Goal: Entertainment & Leisure: Consume media (video, audio)

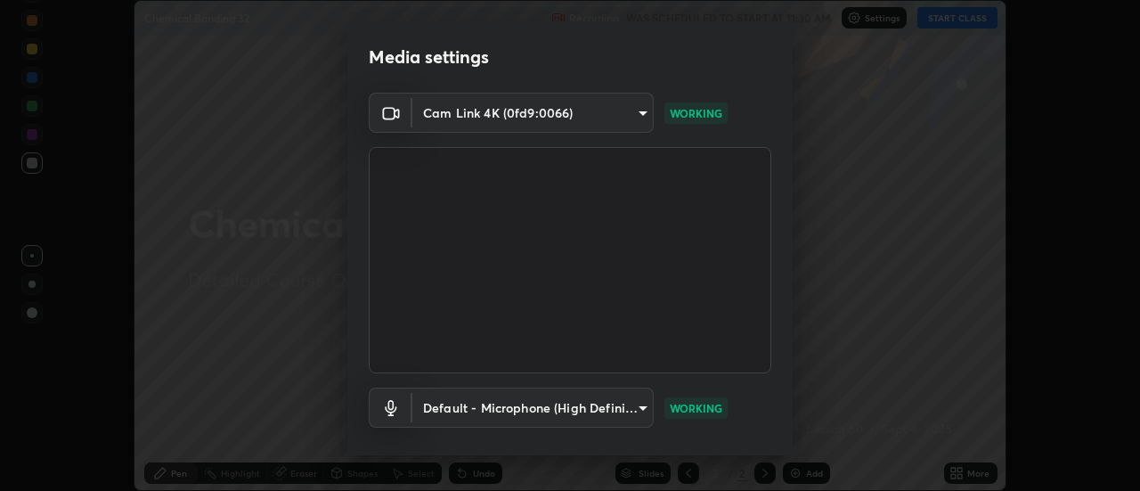
scroll to position [93, 0]
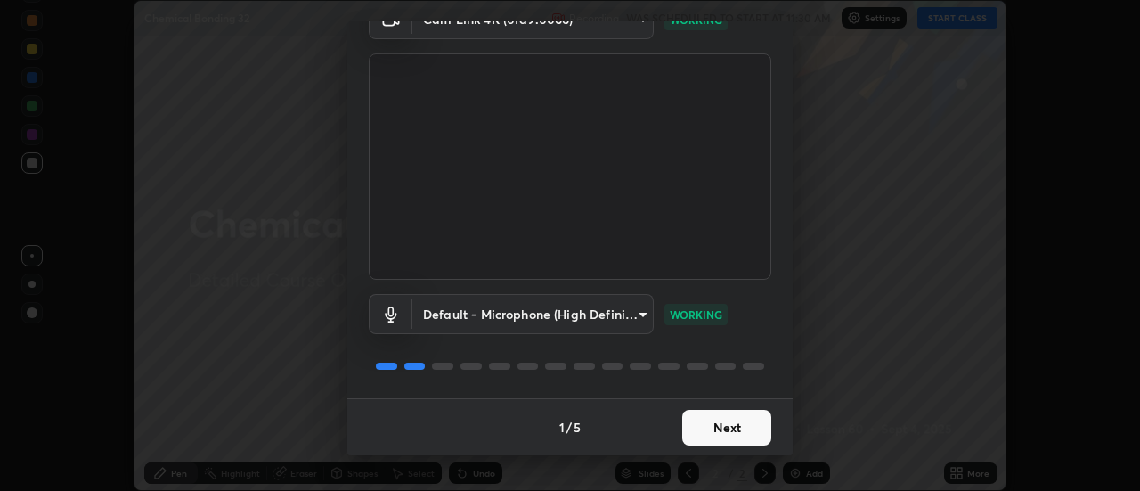
click at [702, 431] on button "Next" at bounding box center [726, 428] width 89 height 36
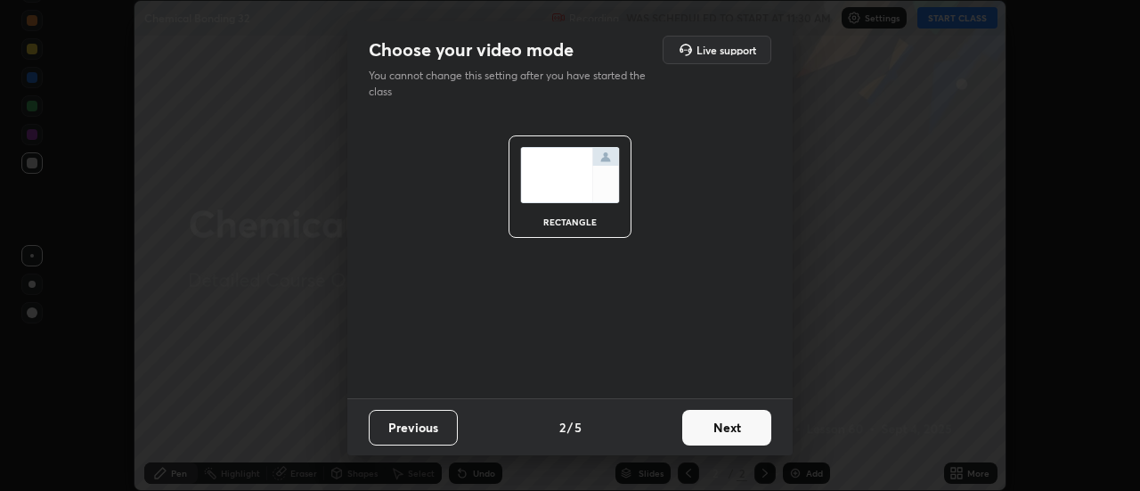
scroll to position [0, 0]
click at [703, 430] on button "Next" at bounding box center [726, 428] width 89 height 36
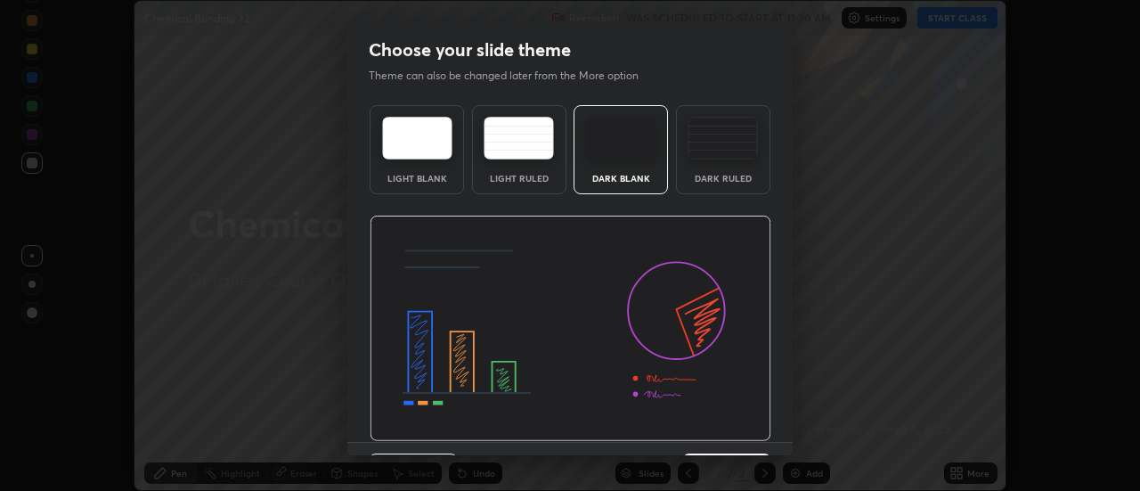
scroll to position [44, 0]
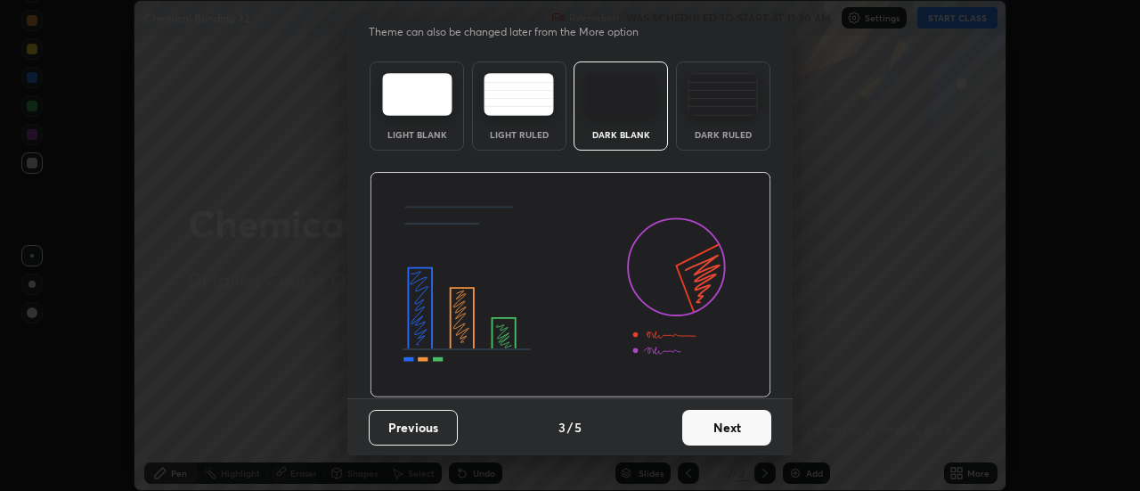
click at [715, 431] on button "Next" at bounding box center [726, 428] width 89 height 36
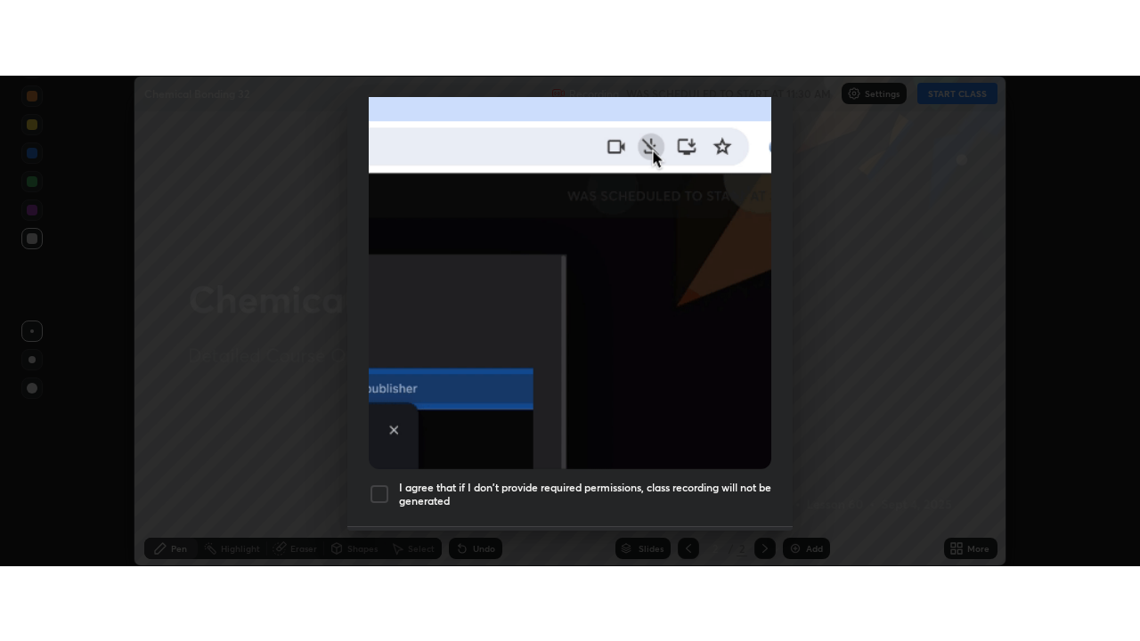
scroll to position [457, 0]
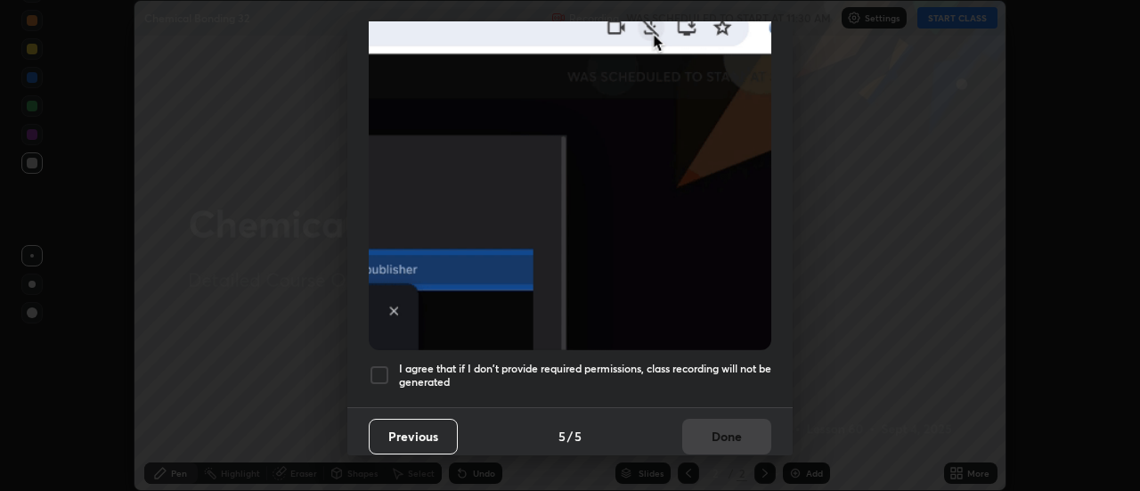
click at [384, 364] on div at bounding box center [379, 374] width 21 height 21
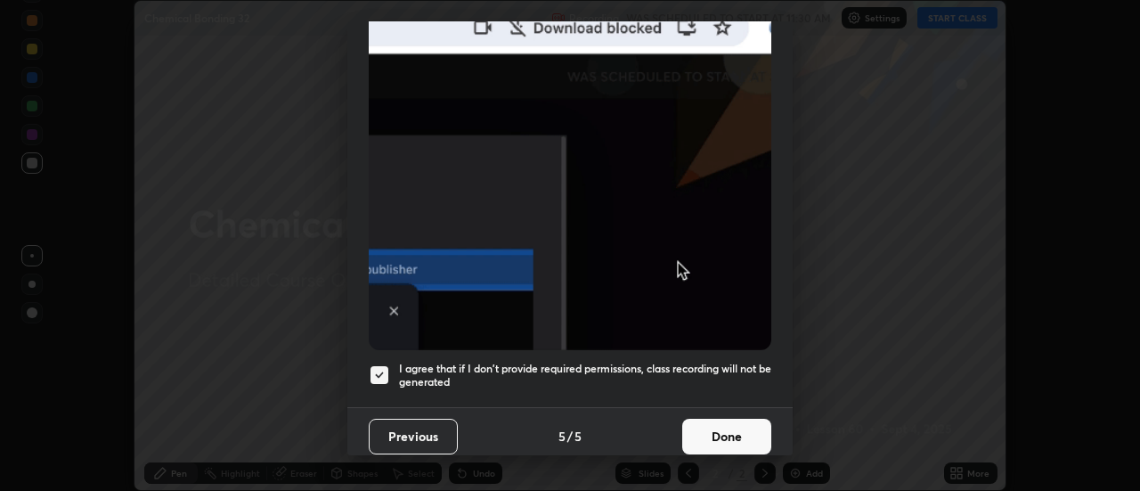
click at [728, 434] on button "Done" at bounding box center [726, 436] width 89 height 36
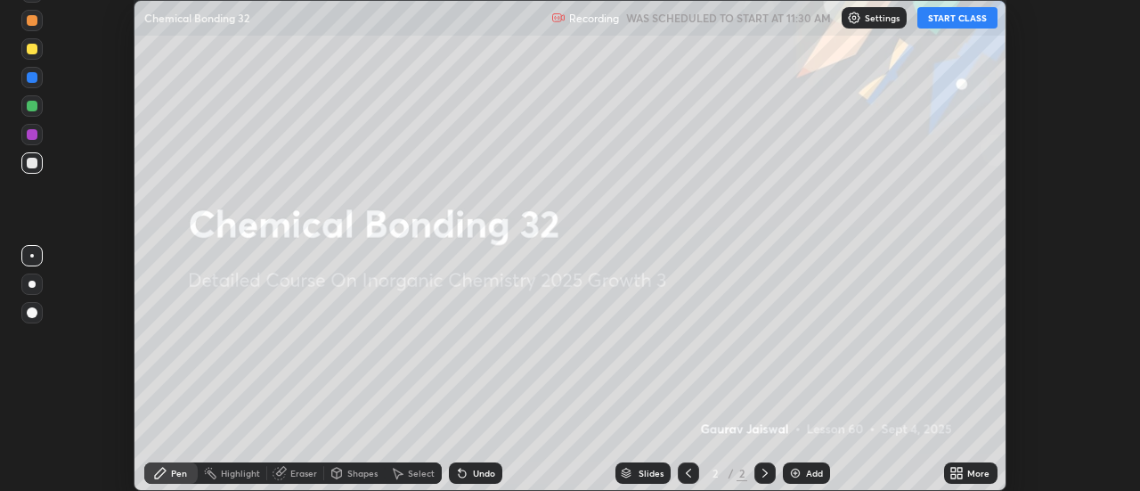
click at [934, 17] on button "START CLASS" at bounding box center [957, 17] width 80 height 21
click at [960, 473] on icon at bounding box center [956, 473] width 14 height 14
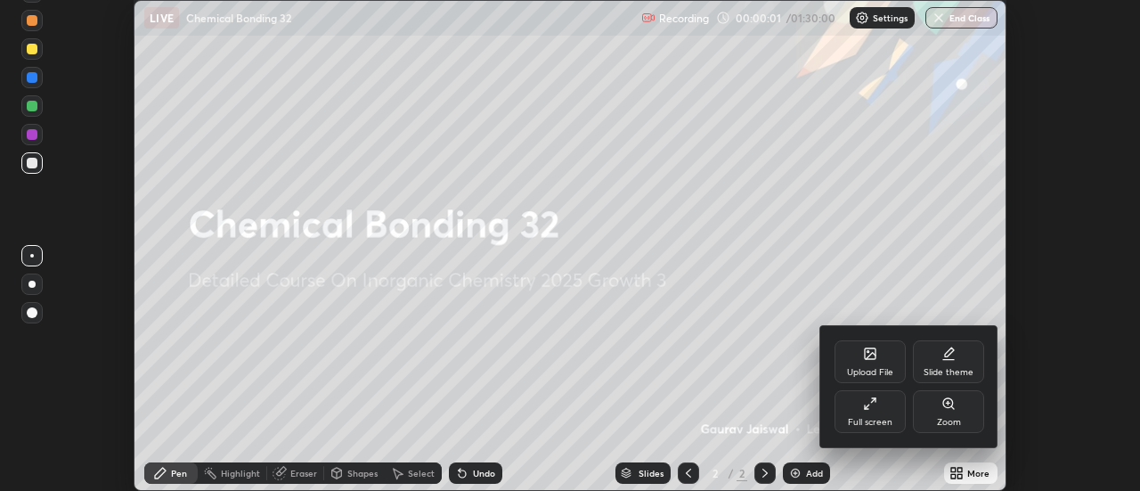
click at [881, 411] on div "Full screen" at bounding box center [869, 411] width 71 height 43
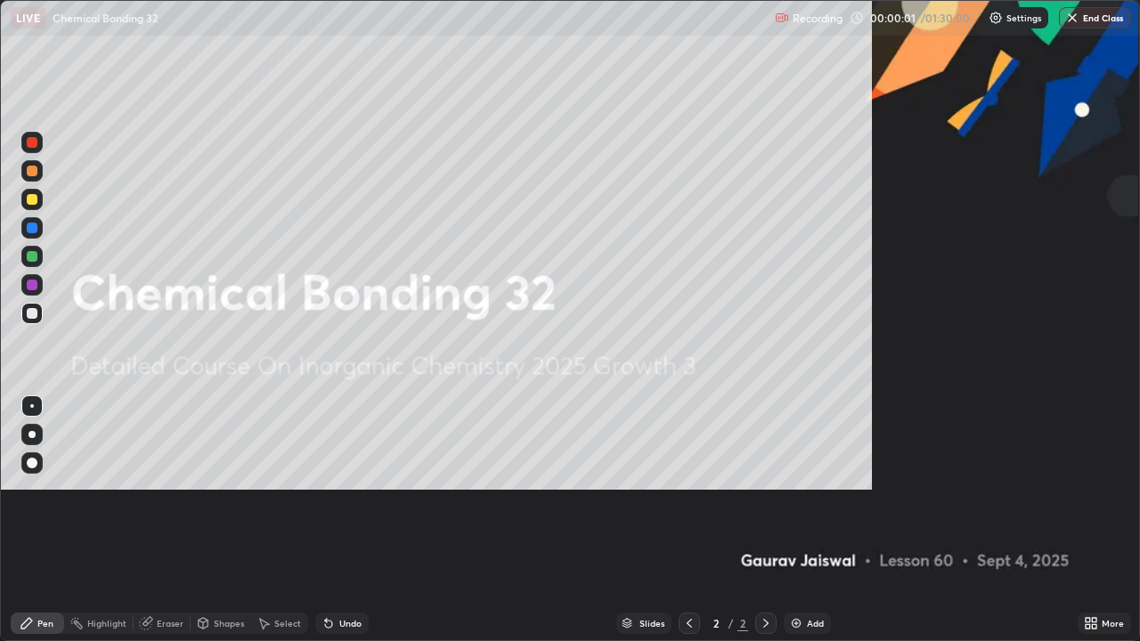
scroll to position [641, 1140]
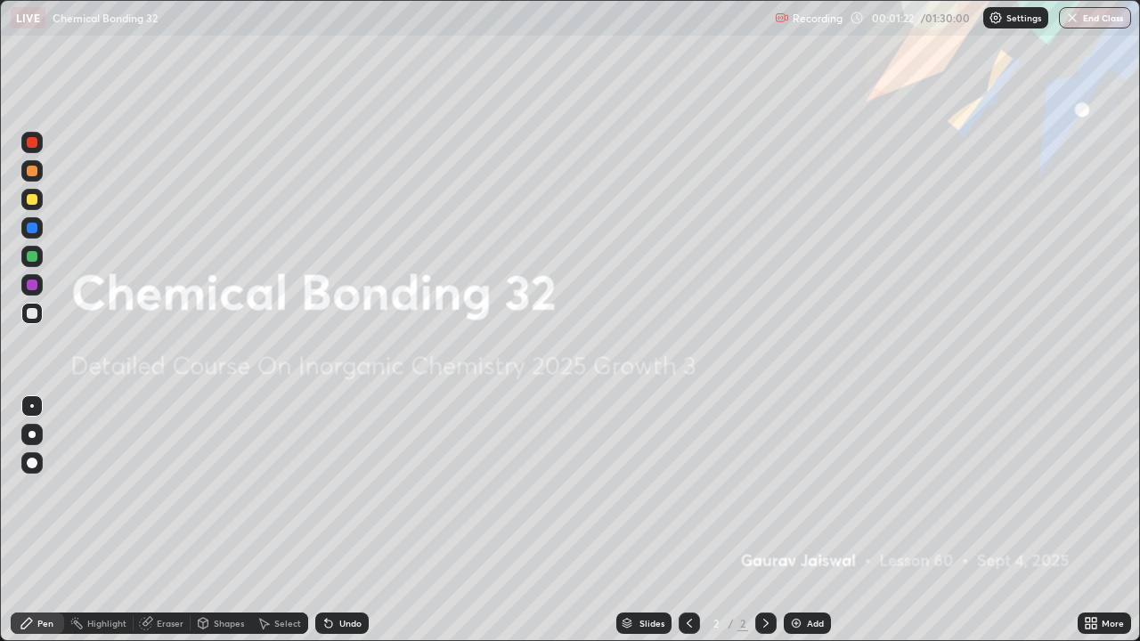
click at [805, 490] on div "Add" at bounding box center [806, 623] width 47 height 21
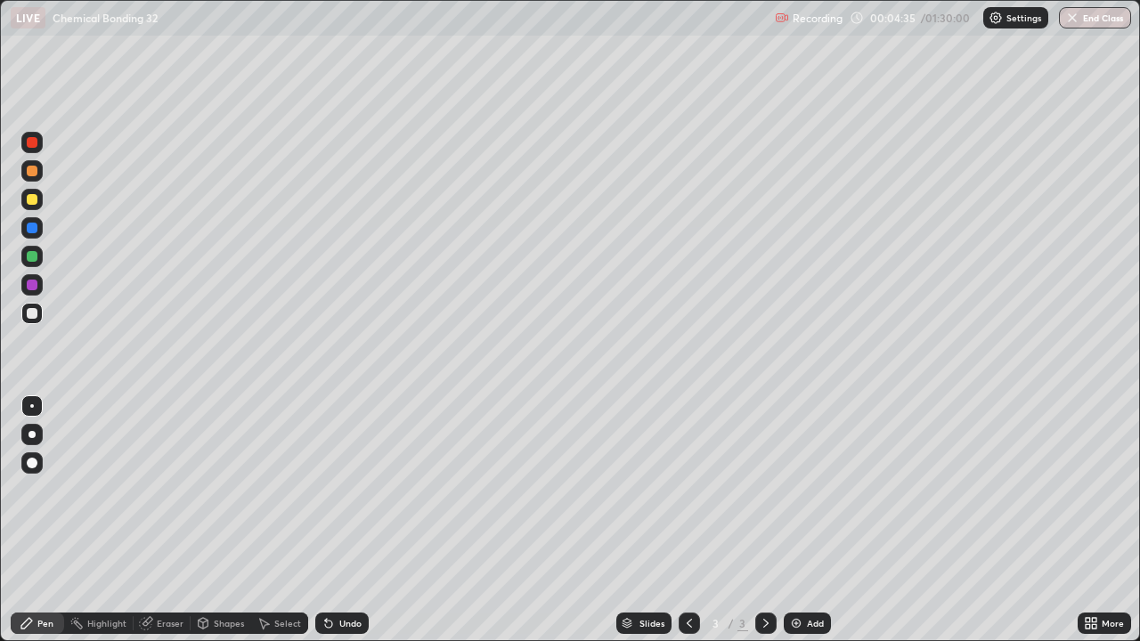
click at [335, 490] on div "Undo" at bounding box center [341, 623] width 53 height 21
click at [333, 490] on icon at bounding box center [328, 623] width 14 height 14
click at [326, 490] on icon at bounding box center [328, 624] width 7 height 7
click at [34, 202] on div at bounding box center [32, 199] width 11 height 11
click at [810, 490] on div "Add" at bounding box center [806, 623] width 47 height 21
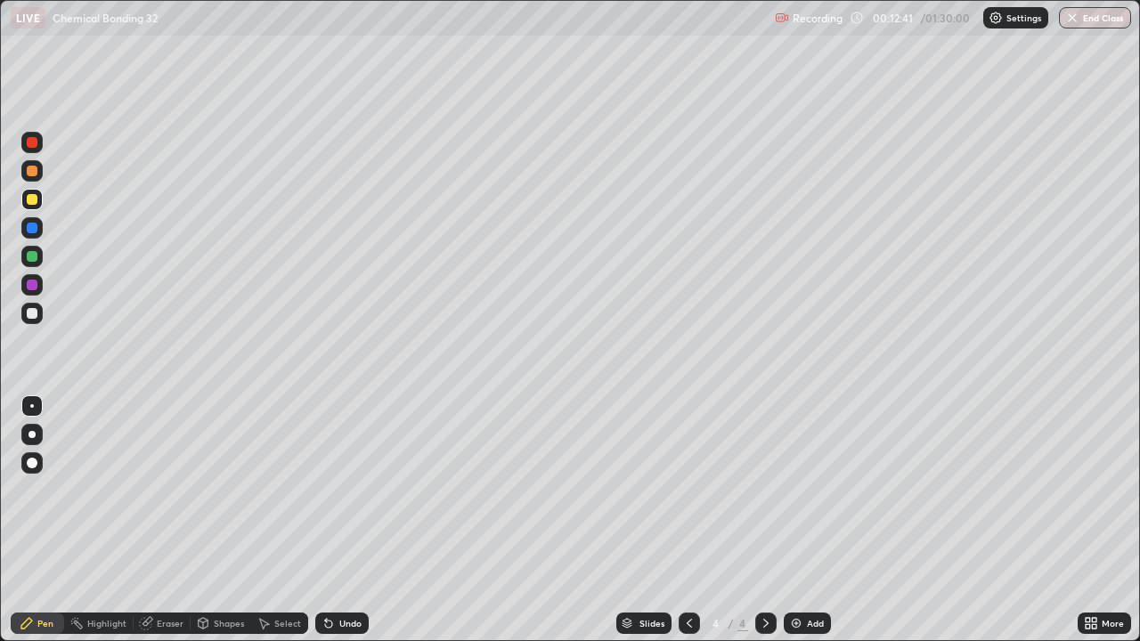
click at [29, 314] on div at bounding box center [32, 313] width 11 height 11
click at [335, 490] on div "Undo" at bounding box center [341, 623] width 53 height 21
click at [36, 315] on div at bounding box center [32, 313] width 11 height 11
click at [34, 204] on div at bounding box center [32, 199] width 11 height 11
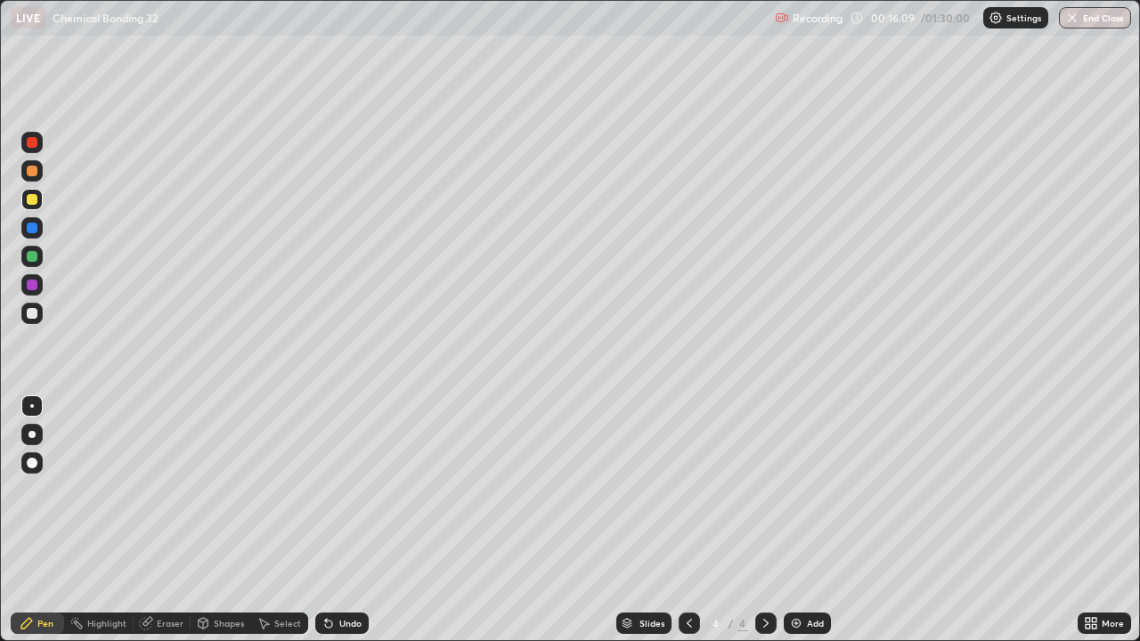
click at [687, 490] on icon at bounding box center [689, 623] width 14 height 14
click at [764, 490] on icon at bounding box center [766, 623] width 14 height 14
click at [32, 320] on div at bounding box center [31, 313] width 21 height 21
click at [998, 490] on div "Slides 4 / 4 Add" at bounding box center [723, 623] width 709 height 36
click at [996, 490] on div "Slides 4 / 4 Add" at bounding box center [723, 623] width 709 height 36
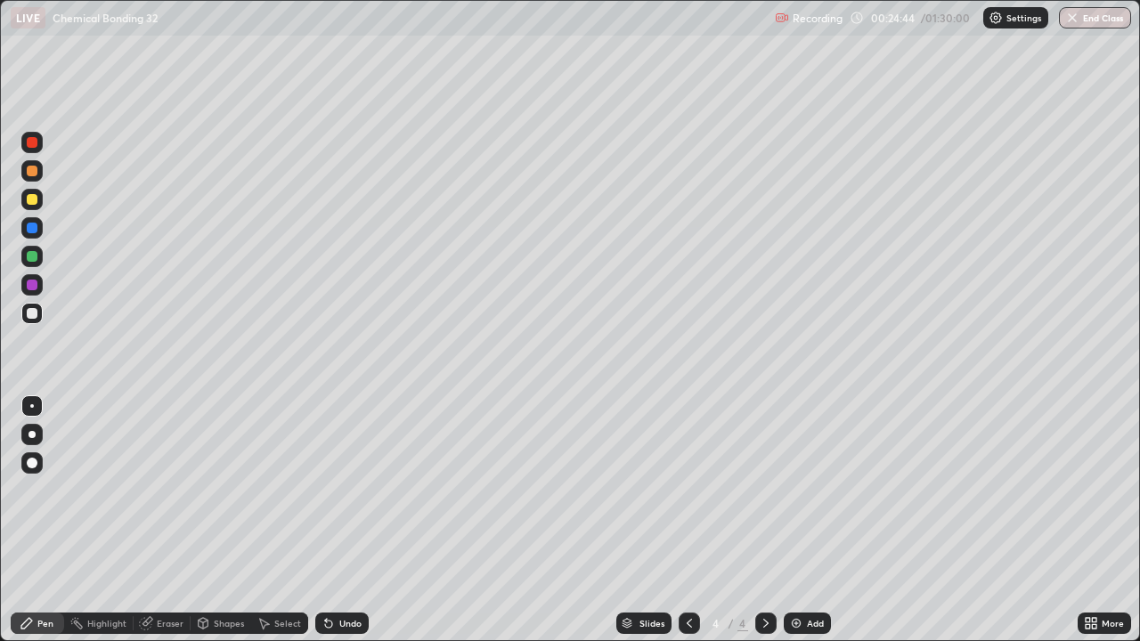
click at [808, 490] on div "Add" at bounding box center [815, 623] width 17 height 9
click at [690, 490] on icon at bounding box center [689, 623] width 14 height 14
click at [764, 490] on icon at bounding box center [766, 623] width 14 height 14
click at [678, 490] on div at bounding box center [688, 623] width 21 height 21
click at [764, 490] on icon at bounding box center [766, 623] width 14 height 14
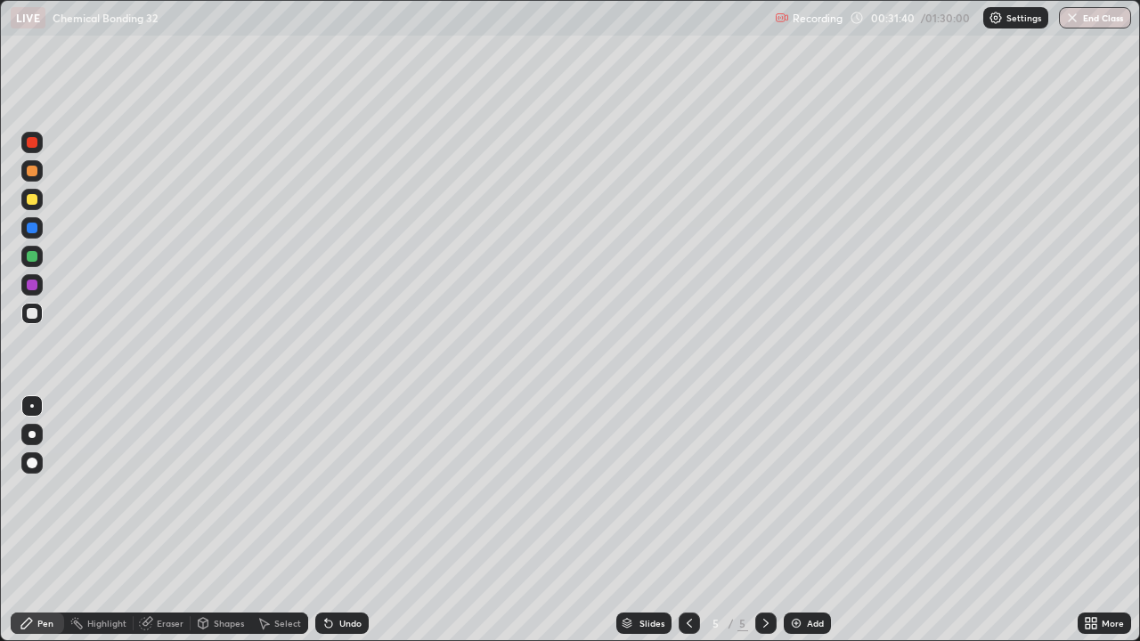
click at [29, 203] on div at bounding box center [32, 199] width 11 height 11
click at [170, 490] on div "Eraser" at bounding box center [170, 623] width 27 height 9
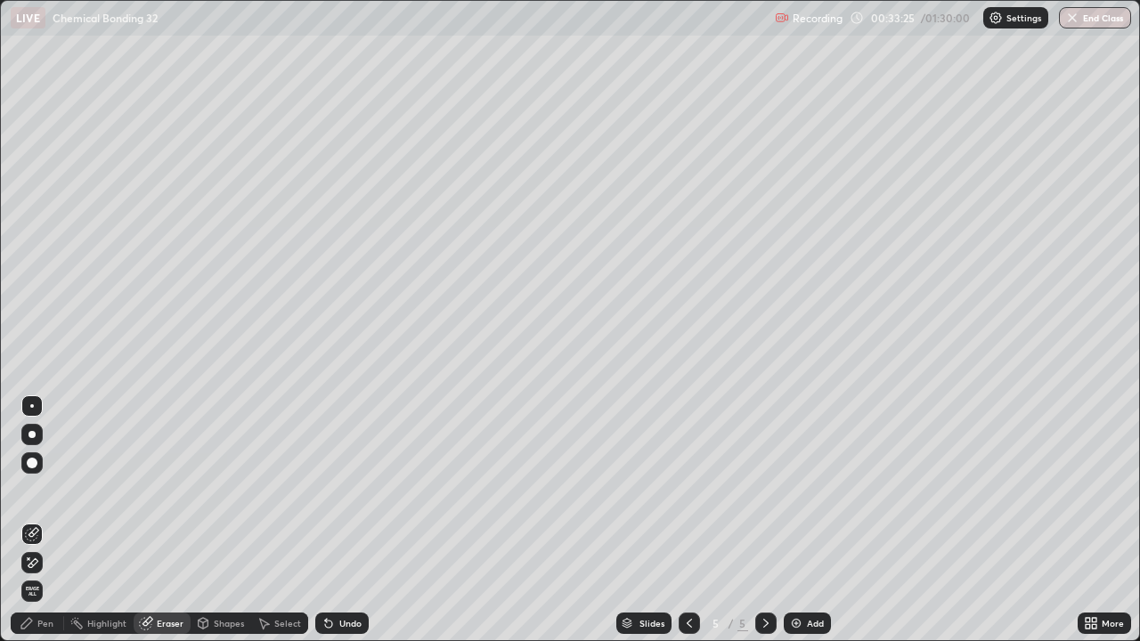
click at [170, 490] on div "Eraser" at bounding box center [170, 623] width 27 height 9
click at [53, 490] on div "Pen" at bounding box center [37, 623] width 53 height 21
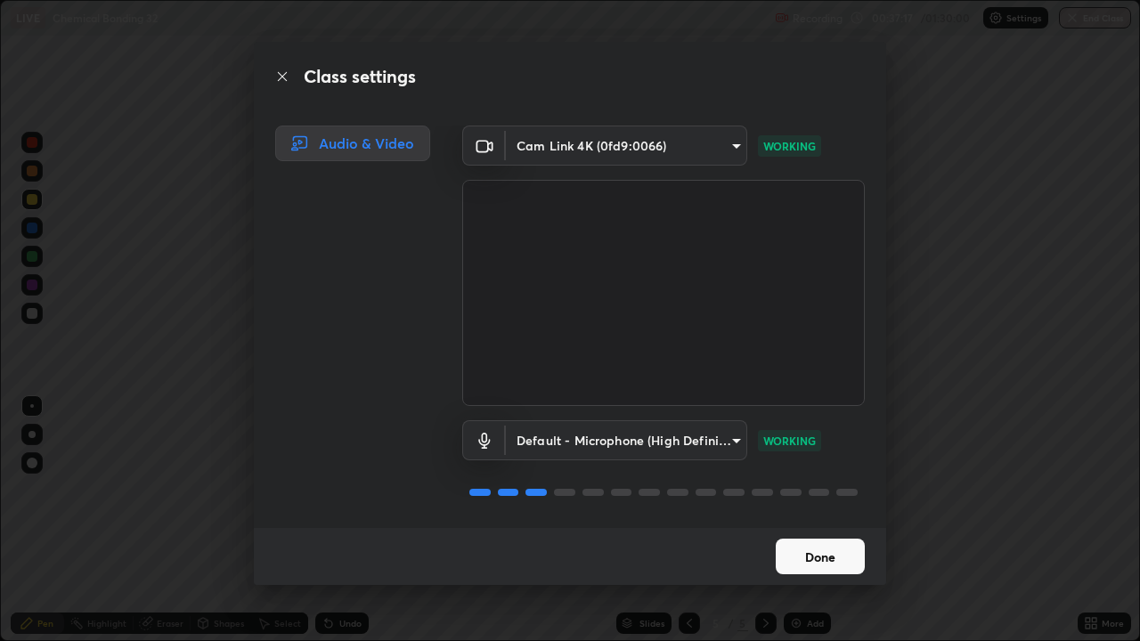
click at [806, 490] on button "Done" at bounding box center [819, 557] width 89 height 36
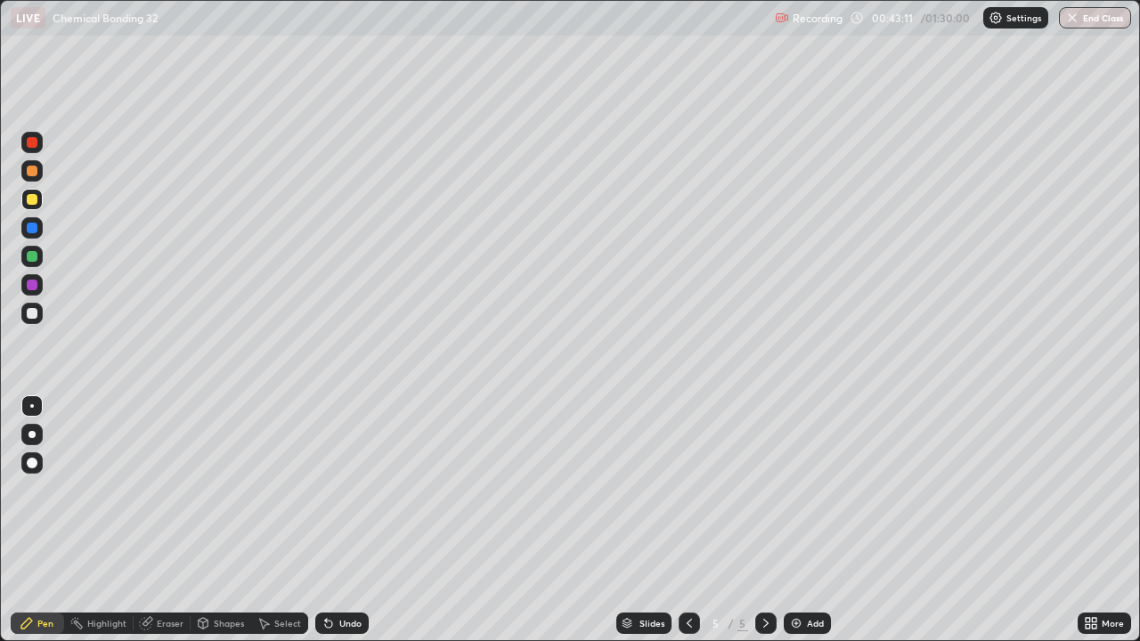
click at [824, 490] on div "Add" at bounding box center [806, 623] width 47 height 21
click at [349, 490] on div "Undo" at bounding box center [341, 623] width 53 height 21
click at [335, 490] on div "Undo" at bounding box center [341, 623] width 53 height 21
click at [334, 490] on div "Undo" at bounding box center [341, 623] width 53 height 21
click at [332, 490] on icon at bounding box center [328, 623] width 14 height 14
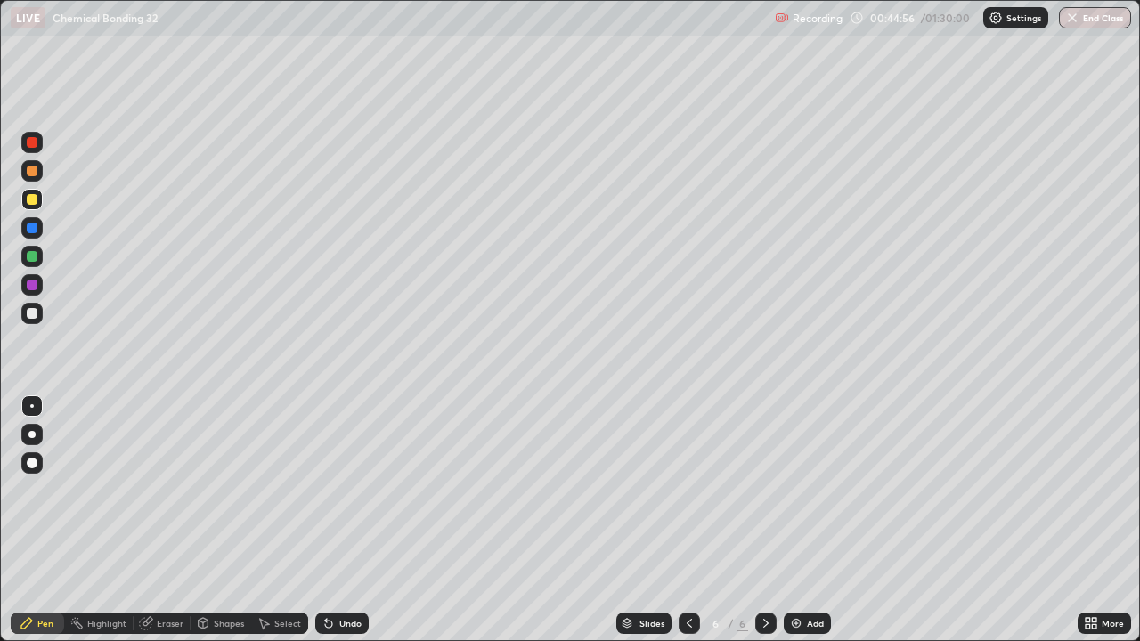
click at [332, 490] on icon at bounding box center [328, 623] width 14 height 14
click at [333, 490] on icon at bounding box center [328, 623] width 14 height 14
click at [336, 490] on div "Undo" at bounding box center [341, 623] width 53 height 21
click at [335, 490] on div "Undo" at bounding box center [341, 623] width 53 height 21
click at [336, 490] on div "Undo" at bounding box center [341, 623] width 53 height 21
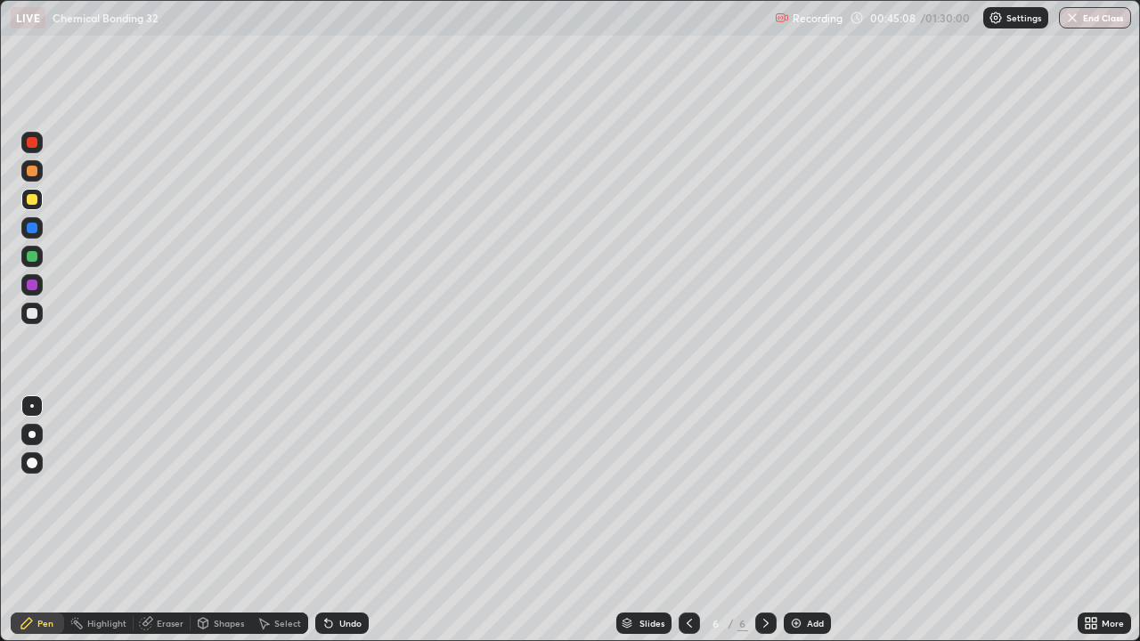
click at [337, 490] on div "Undo" at bounding box center [341, 623] width 53 height 21
click at [338, 490] on div "Undo" at bounding box center [341, 623] width 53 height 21
click at [340, 490] on div "Undo" at bounding box center [341, 623] width 53 height 21
click at [339, 490] on div "Undo" at bounding box center [350, 623] width 22 height 9
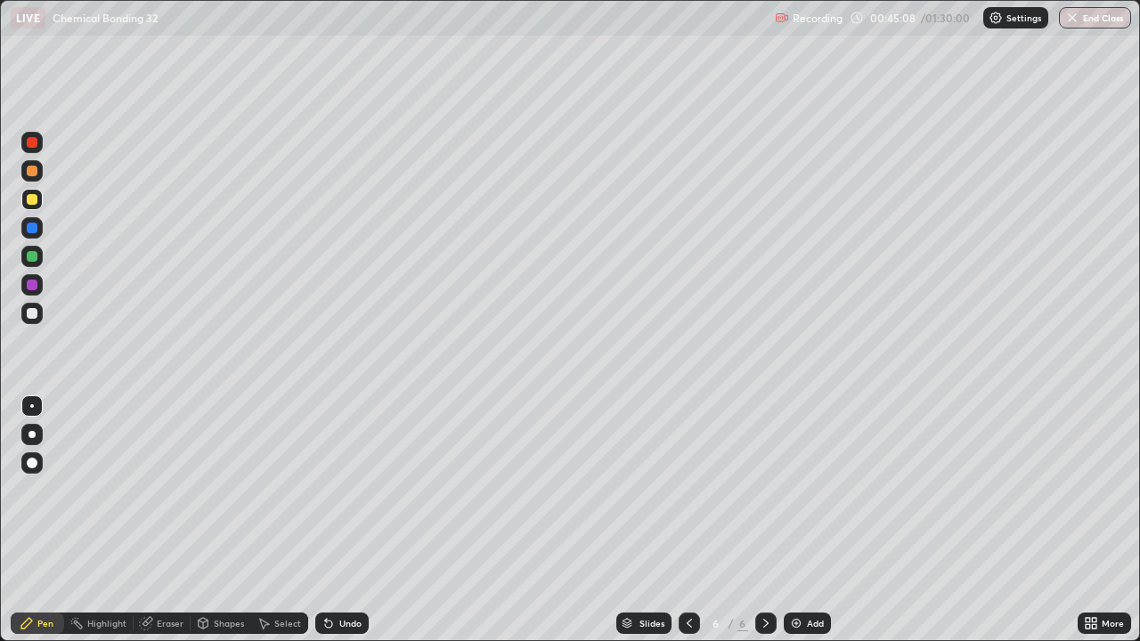
click at [339, 490] on div "Undo" at bounding box center [350, 623] width 22 height 9
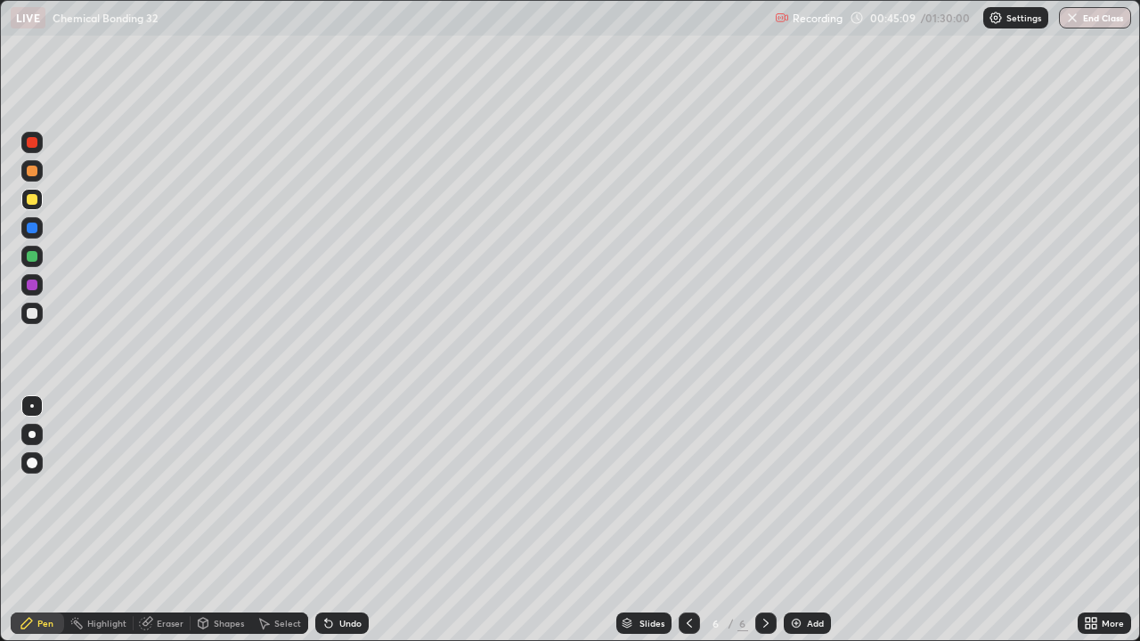
click at [341, 490] on div "Undo" at bounding box center [350, 623] width 22 height 9
click at [339, 490] on div "Undo" at bounding box center [350, 623] width 22 height 9
click at [336, 490] on div "Undo" at bounding box center [341, 623] width 53 height 21
click at [339, 490] on div "Undo" at bounding box center [350, 623] width 22 height 9
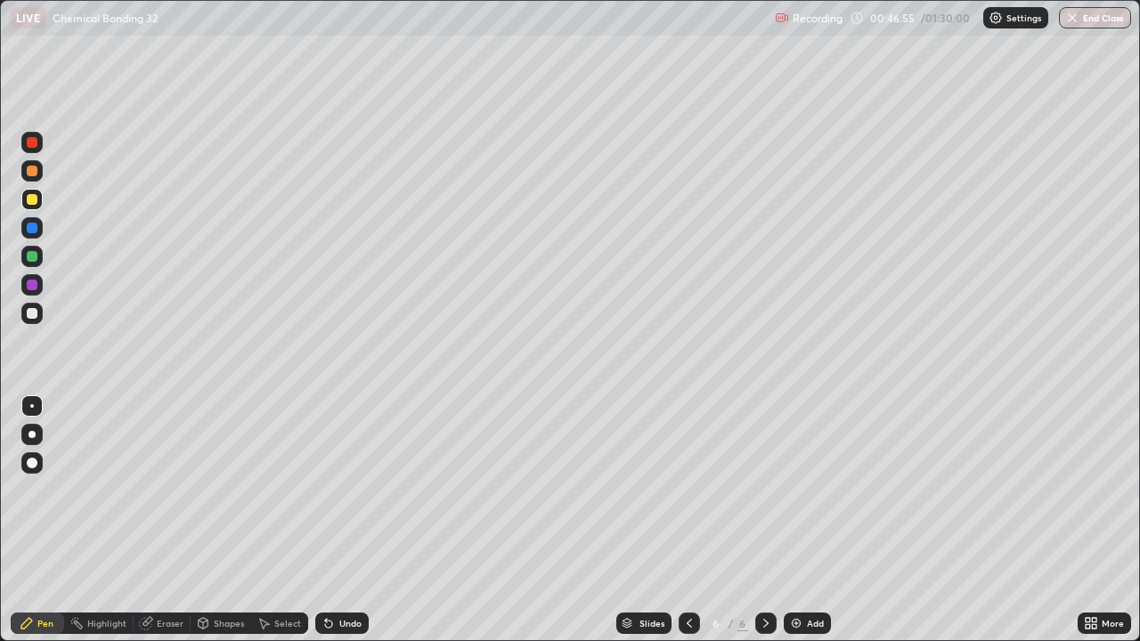
click at [339, 490] on div "Undo" at bounding box center [341, 623] width 53 height 21
click at [345, 490] on div "Undo" at bounding box center [341, 623] width 53 height 21
click at [348, 490] on div "Undo" at bounding box center [341, 623] width 53 height 21
click at [350, 490] on div "Undo" at bounding box center [341, 623] width 53 height 21
click at [349, 490] on div "Undo" at bounding box center [341, 623] width 53 height 21
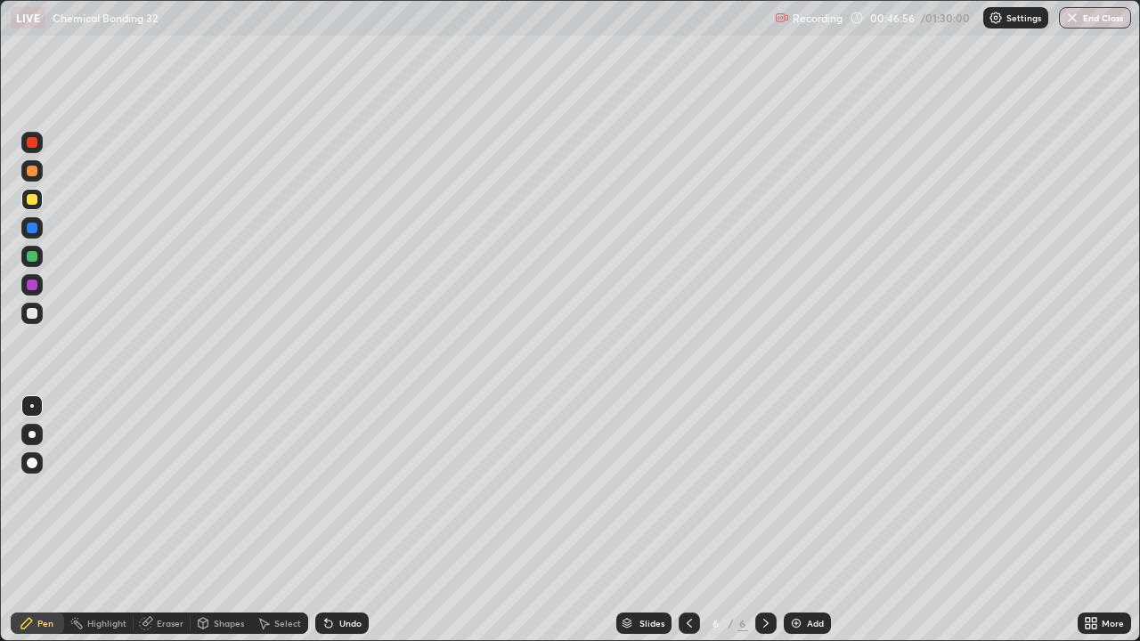
click at [352, 490] on div "Undo" at bounding box center [341, 623] width 53 height 21
click at [350, 490] on div "Undo" at bounding box center [341, 623] width 53 height 21
click at [352, 490] on div "Undo" at bounding box center [341, 623] width 53 height 21
click at [353, 490] on div "Undo" at bounding box center [341, 623] width 53 height 21
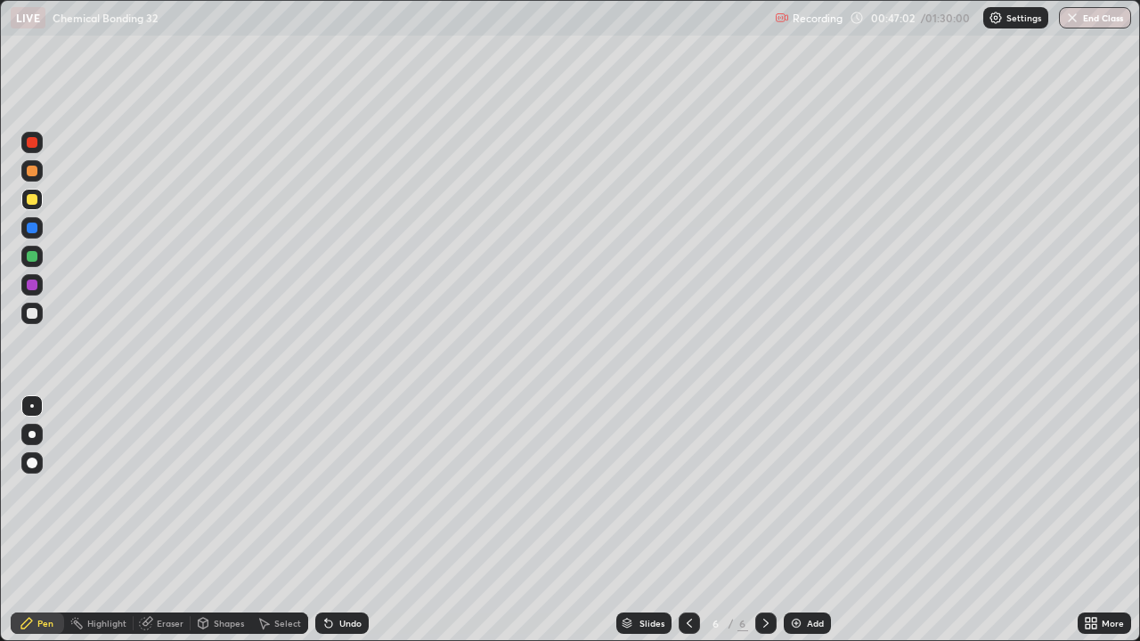
click at [354, 490] on div "Undo" at bounding box center [341, 623] width 53 height 21
click at [350, 490] on div "Undo" at bounding box center [341, 623] width 53 height 21
click at [803, 490] on div "Add" at bounding box center [806, 623] width 47 height 21
click at [336, 490] on div "Undo" at bounding box center [341, 623] width 53 height 21
click at [334, 490] on div "Undo" at bounding box center [341, 623] width 53 height 21
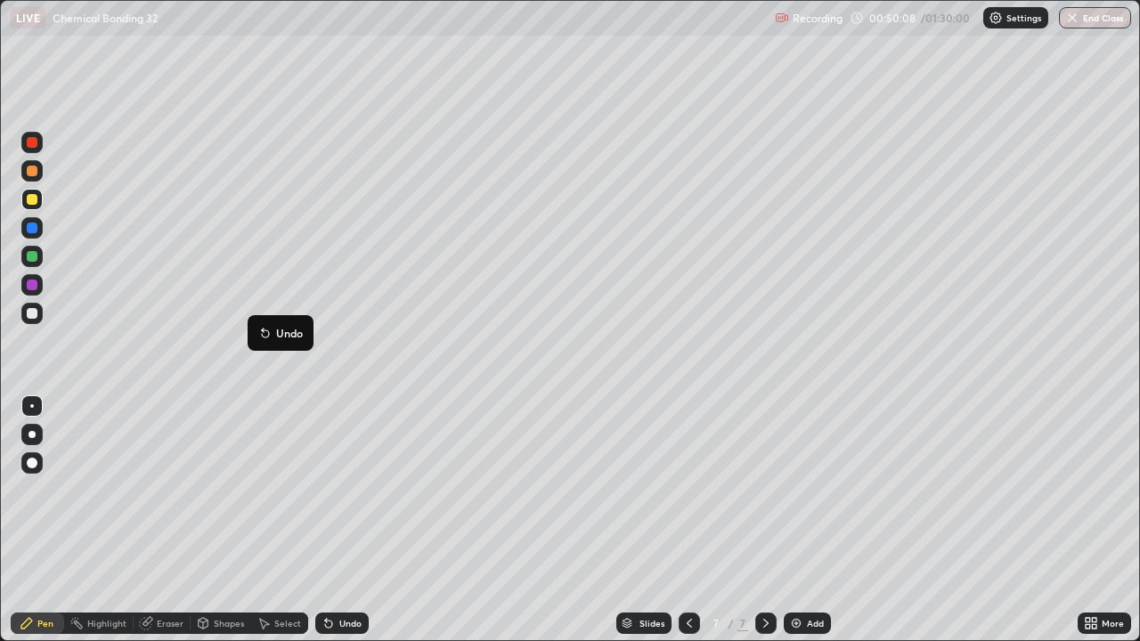
click at [256, 323] on button "Undo" at bounding box center [281, 332] width 52 height 21
click at [679, 490] on div at bounding box center [688, 623] width 21 height 21
click at [785, 490] on div "Add" at bounding box center [806, 623] width 47 height 21
click at [688, 490] on icon at bounding box center [689, 623] width 14 height 14
click at [687, 490] on icon at bounding box center [688, 623] width 5 height 9
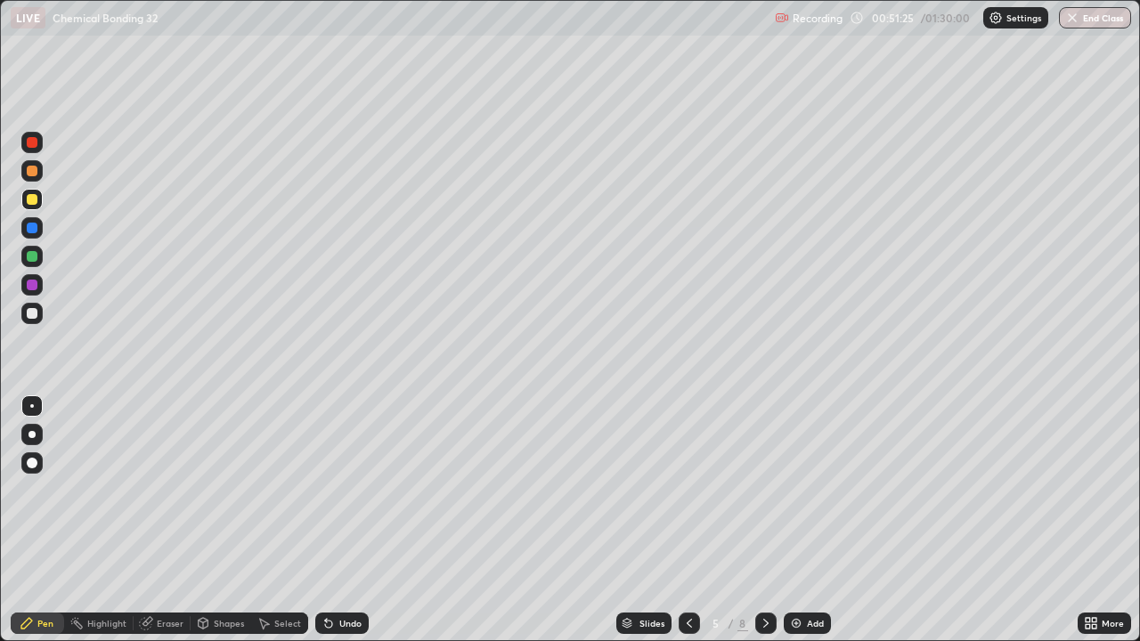
click at [764, 490] on icon at bounding box center [766, 623] width 14 height 14
click at [689, 490] on icon at bounding box center [689, 623] width 14 height 14
click at [688, 490] on icon at bounding box center [689, 623] width 14 height 14
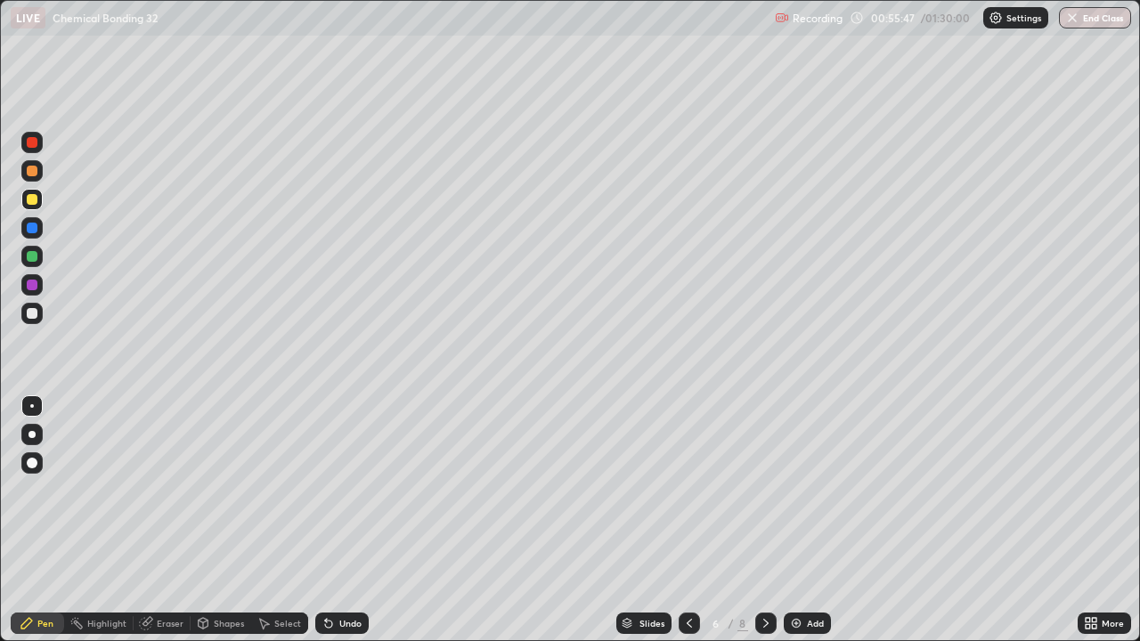
click at [764, 490] on icon at bounding box center [766, 623] width 14 height 14
click at [766, 490] on icon at bounding box center [766, 623] width 14 height 14
click at [802, 490] on div "Add" at bounding box center [806, 623] width 47 height 21
click at [326, 490] on icon at bounding box center [328, 624] width 7 height 7
click at [53, 371] on div "Erase all" at bounding box center [32, 321] width 43 height 570
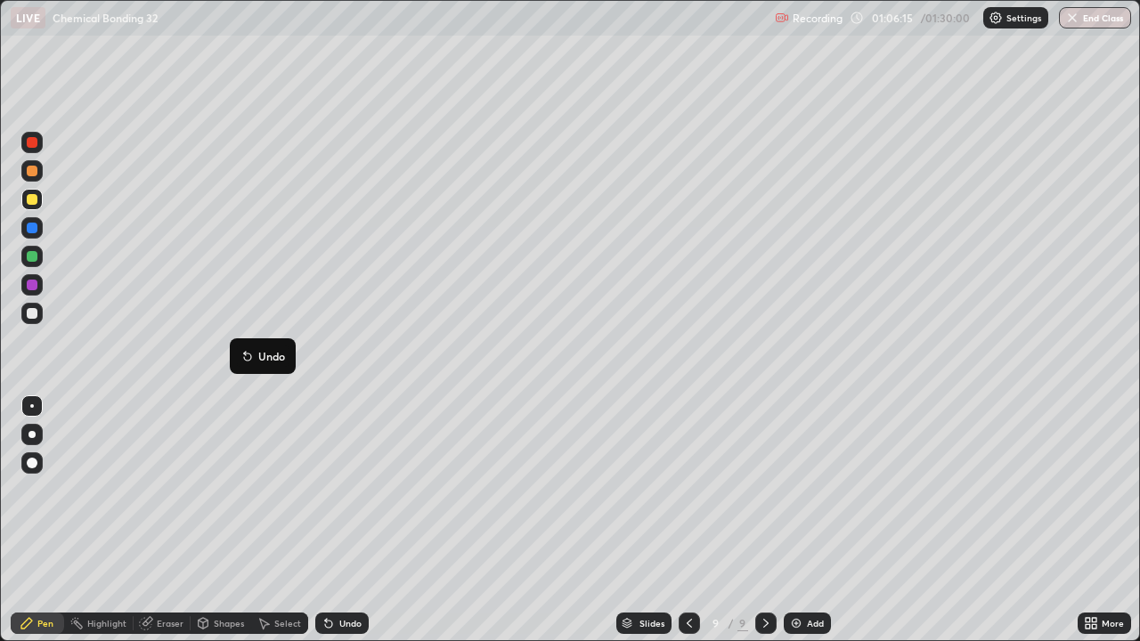
click at [238, 345] on button "Undo" at bounding box center [263, 355] width 52 height 21
click at [815, 490] on div "Add" at bounding box center [815, 623] width 17 height 9
click at [649, 381] on button "Undo" at bounding box center [674, 389] width 52 height 21
click at [799, 490] on img at bounding box center [796, 623] width 14 height 14
click at [337, 490] on div "Undo" at bounding box center [341, 623] width 53 height 21
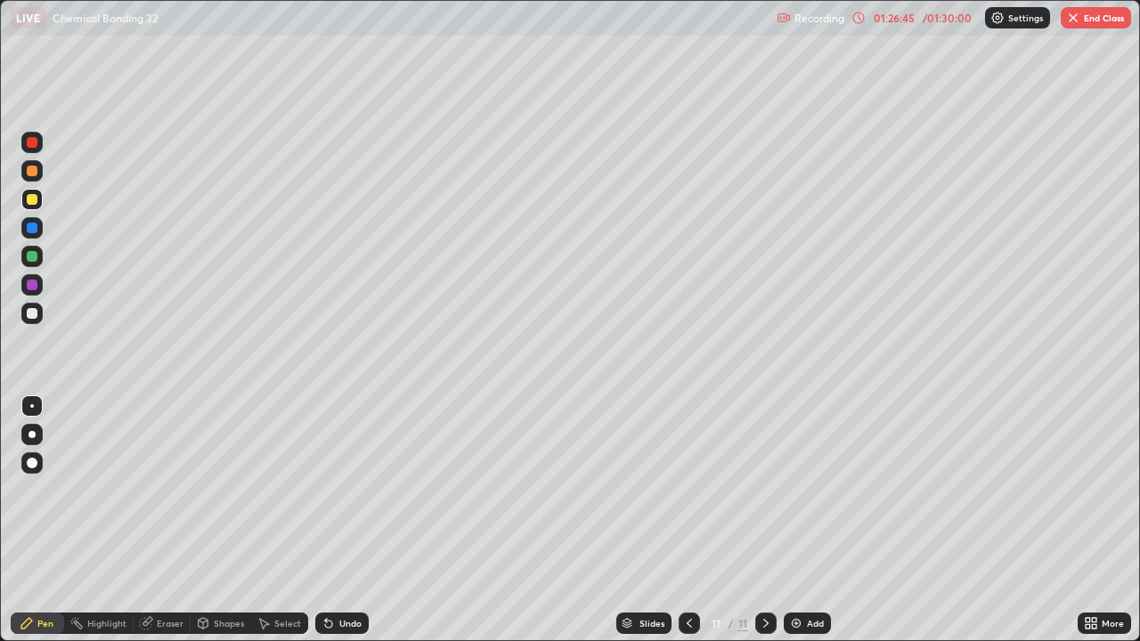
click at [336, 490] on div "Undo" at bounding box center [341, 623] width 53 height 21
click at [335, 490] on div "Undo" at bounding box center [341, 623] width 53 height 21
click at [321, 490] on div "Undo" at bounding box center [341, 623] width 53 height 21
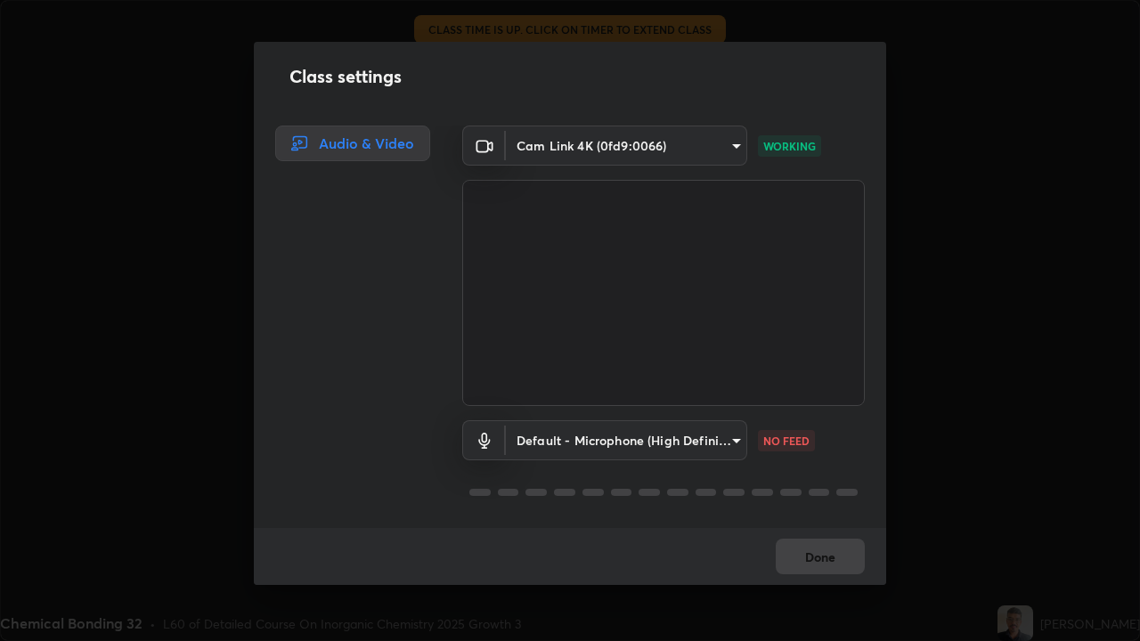
click at [1030, 490] on div "Class settings Audio & Video Cam Link 4K (0fd9:0066) 89e8e5f9f3a3ea7f4e6b6d8868…" at bounding box center [570, 320] width 1140 height 641
click at [1066, 408] on div "Class settings Audio & Video Cam Link 4K (0fd9:0066) 89e8e5f9f3a3ea7f4e6b6d8868…" at bounding box center [570, 320] width 1140 height 641
click at [1070, 409] on div "Class settings Audio & Video Cam Link 4K (0fd9:0066) 89e8e5f9f3a3ea7f4e6b6d8868…" at bounding box center [570, 320] width 1140 height 641
click at [823, 490] on button "Done" at bounding box center [819, 557] width 89 height 36
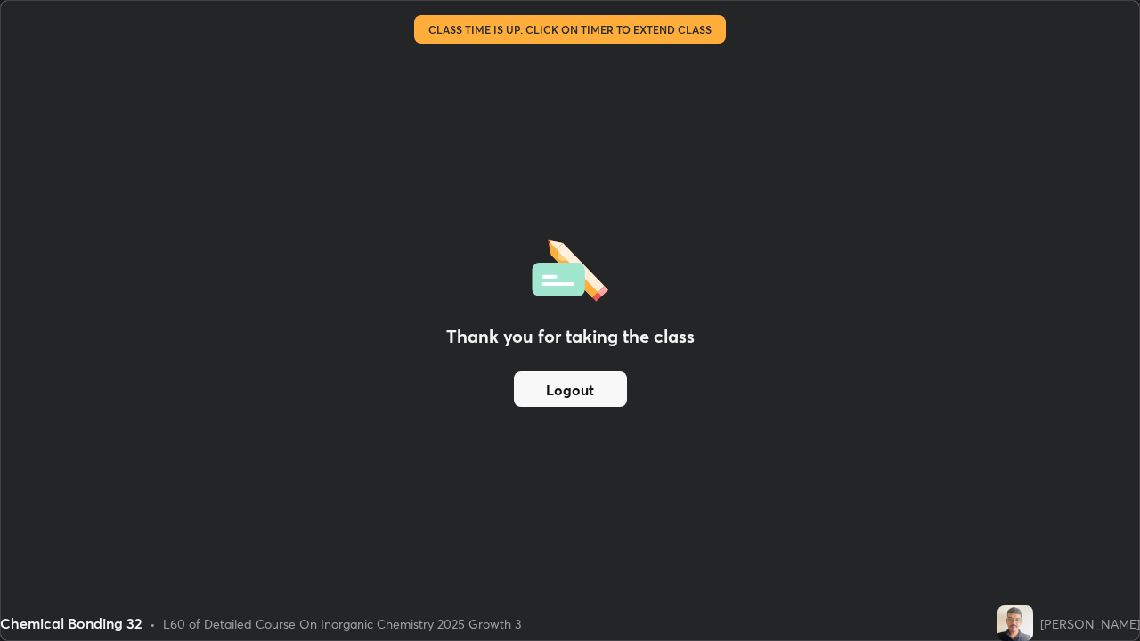
click at [609, 388] on button "Logout" at bounding box center [570, 389] width 113 height 36
